Goal: Information Seeking & Learning: Check status

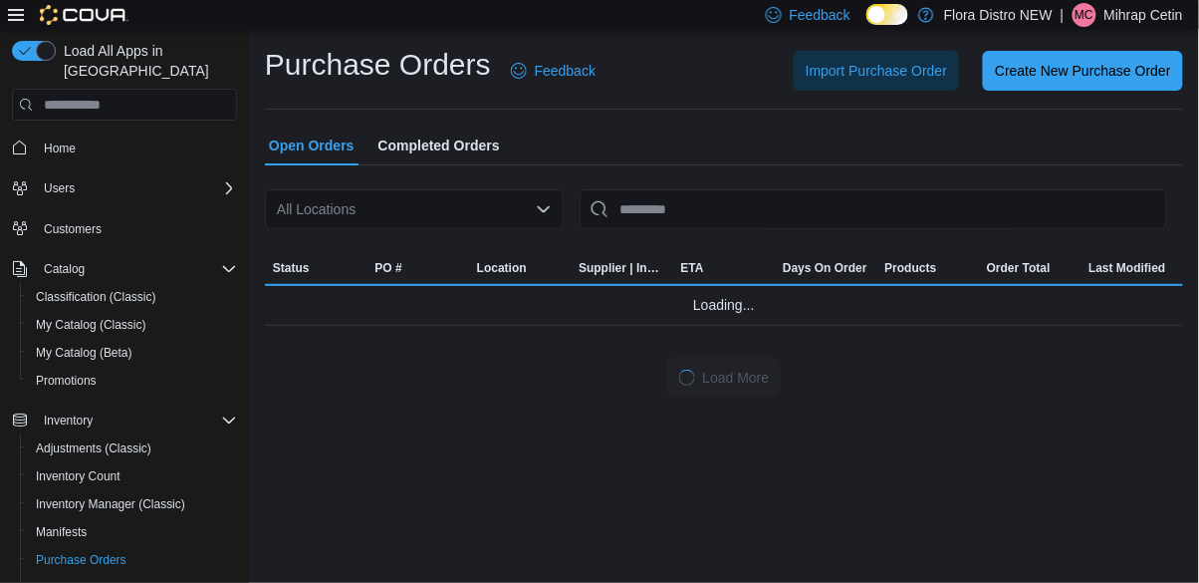
scroll to position [255, 0]
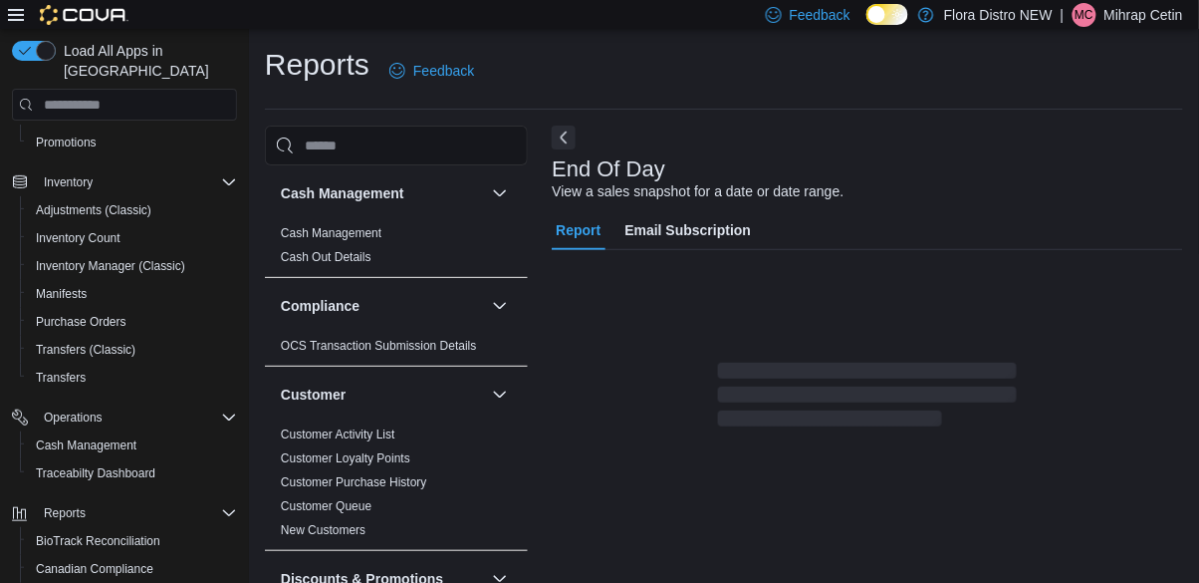
scroll to position [16, 0]
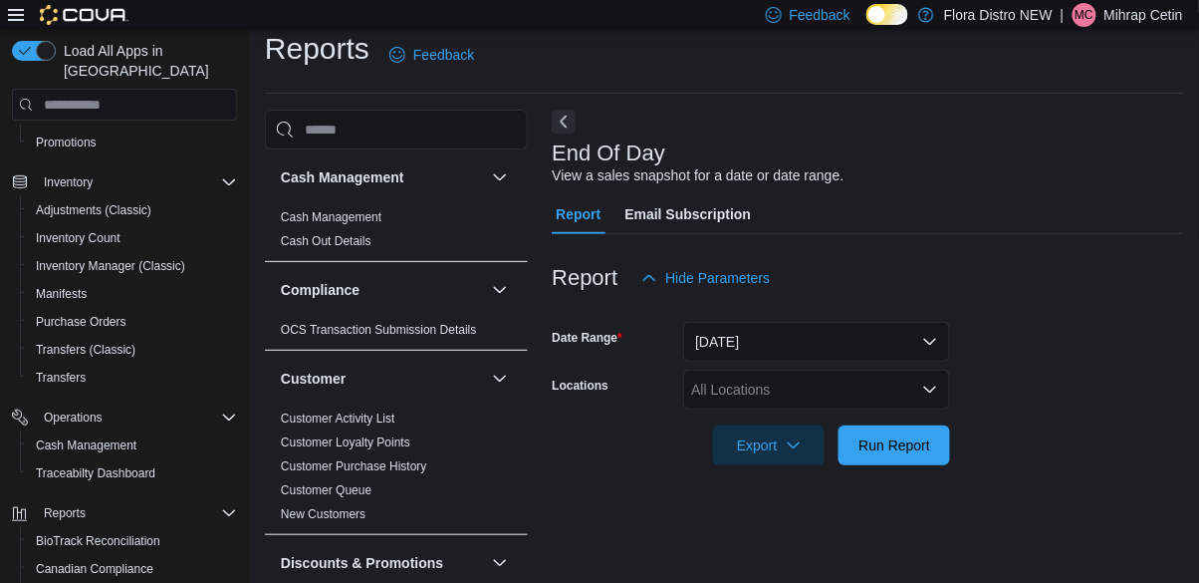
click at [836, 384] on div "All Locations" at bounding box center [816, 389] width 267 height 40
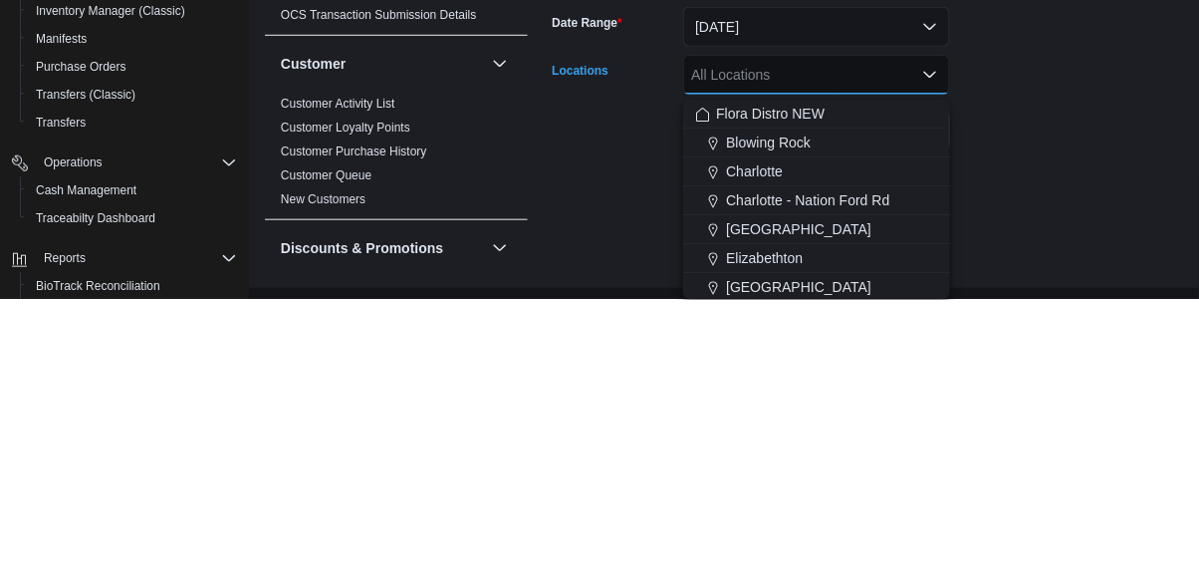
scroll to position [64, 0]
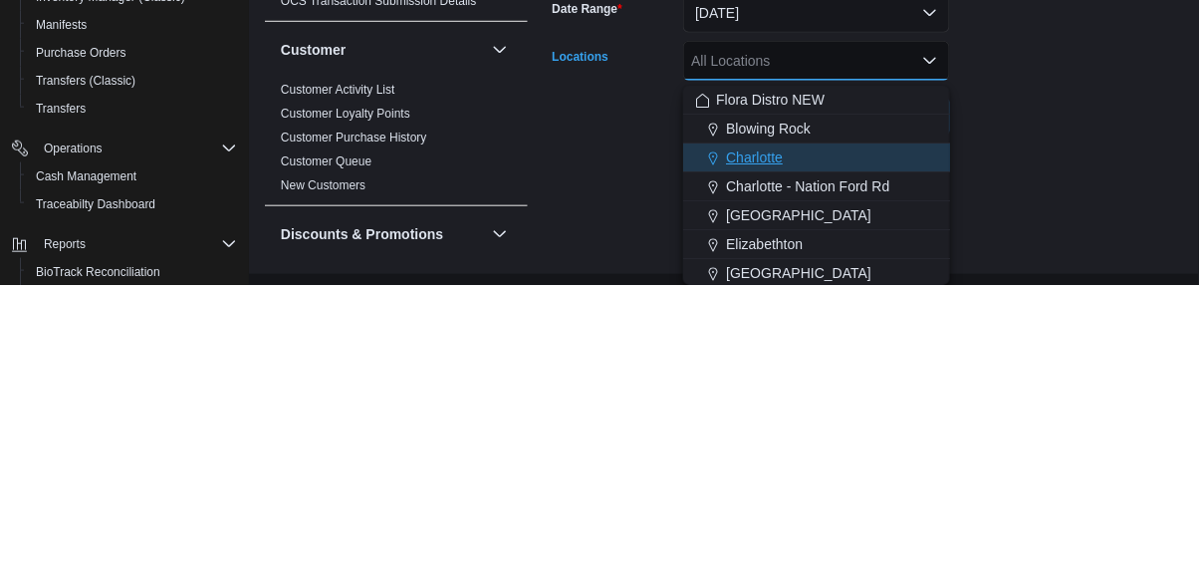
click at [768, 445] on span "Charlotte" at bounding box center [754, 455] width 57 height 20
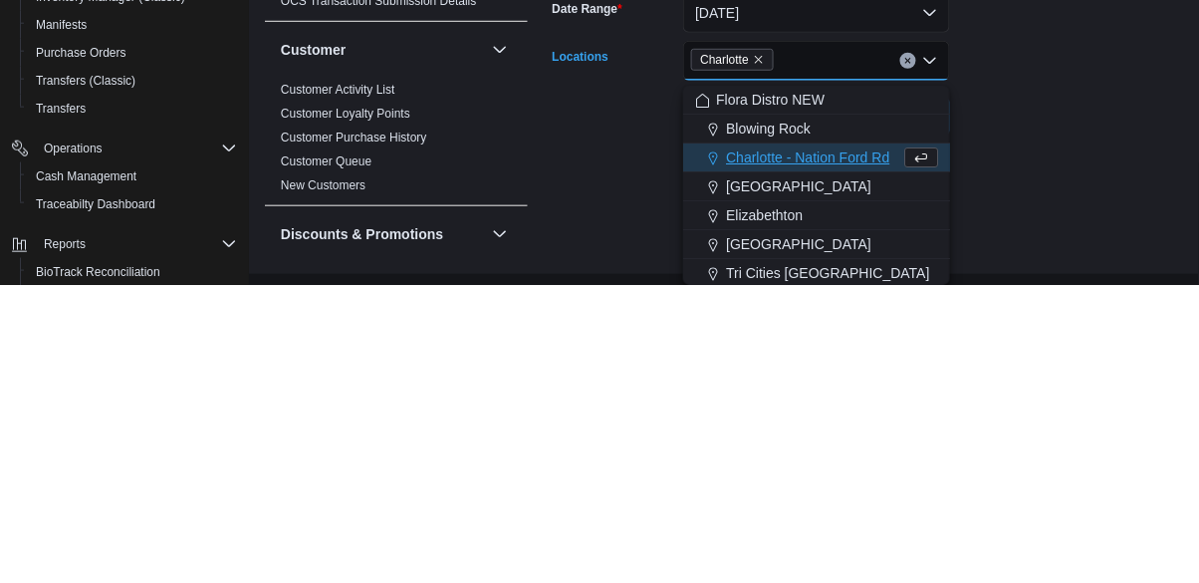
click at [1068, 474] on div "End Of Day View a sales snapshot for a date or date range. Report Email Subscri…" at bounding box center [867, 317] width 631 height 477
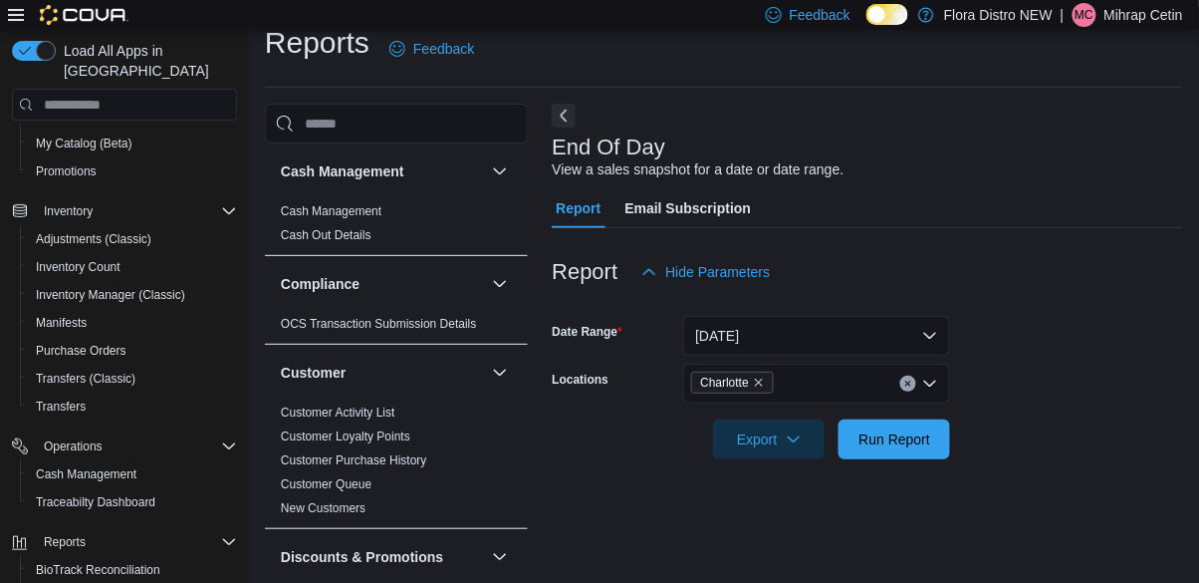
scroll to position [20, 0]
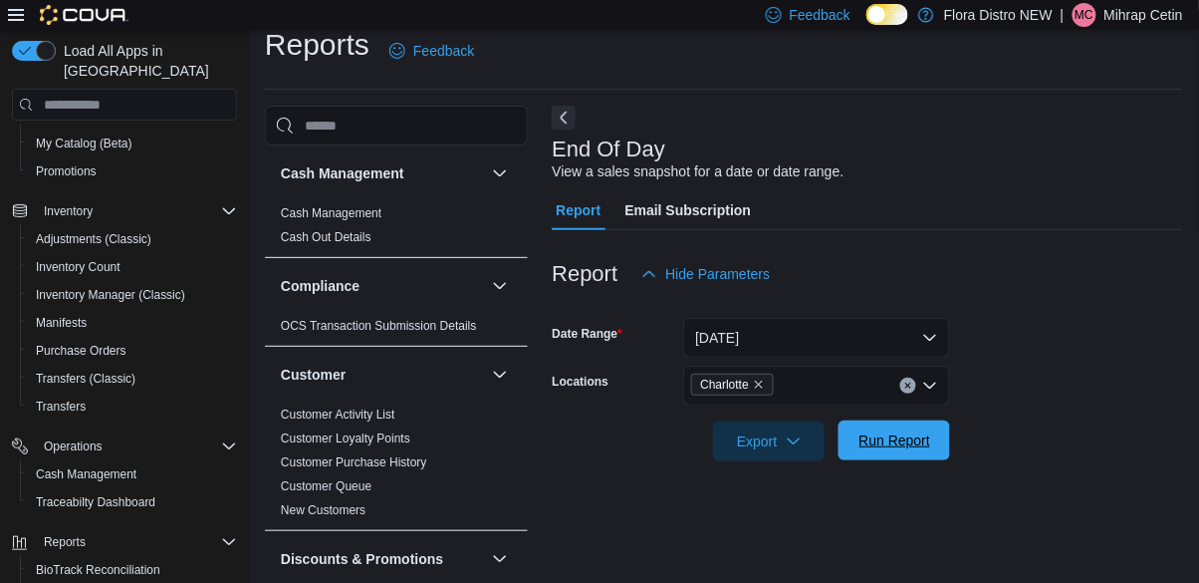
click at [913, 448] on span "Run Report" at bounding box center [895, 440] width 72 height 20
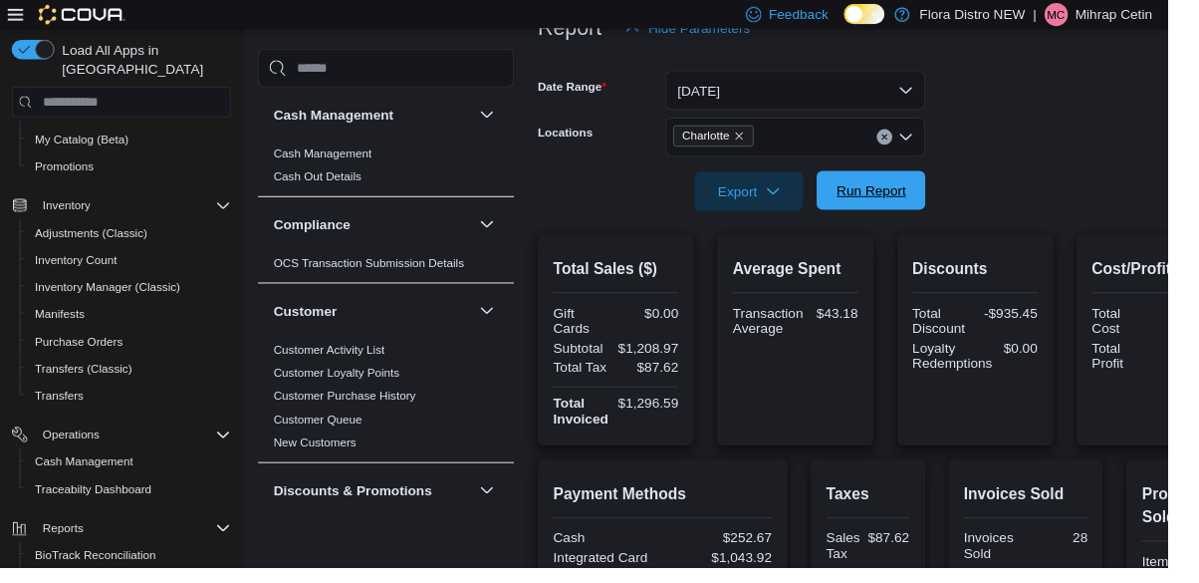
scroll to position [267, 0]
